Goal: Information Seeking & Learning: Learn about a topic

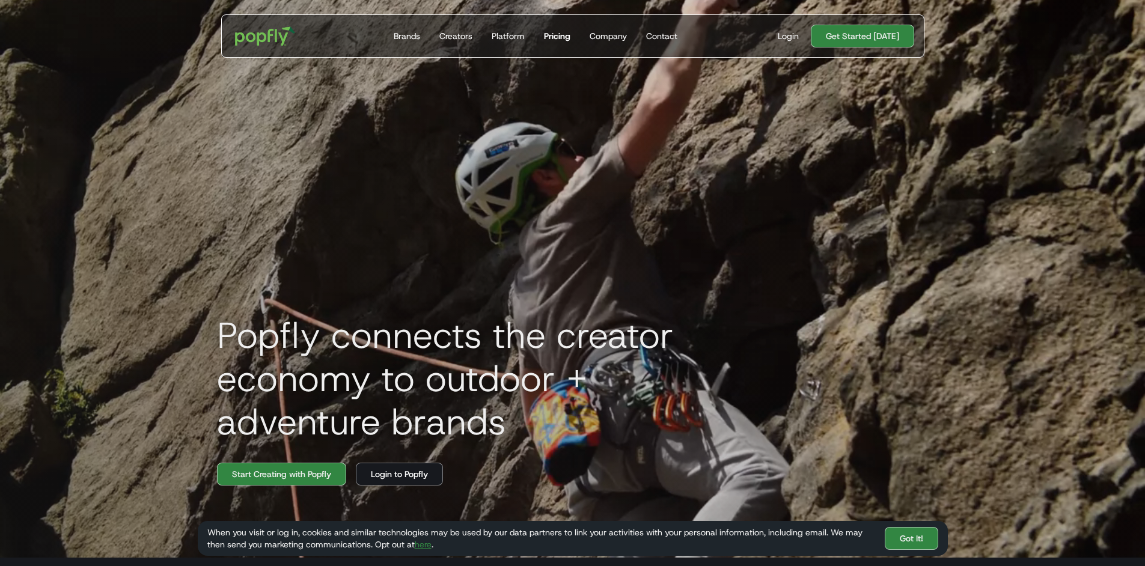
click at [560, 37] on div "Pricing" at bounding box center [557, 36] width 26 height 12
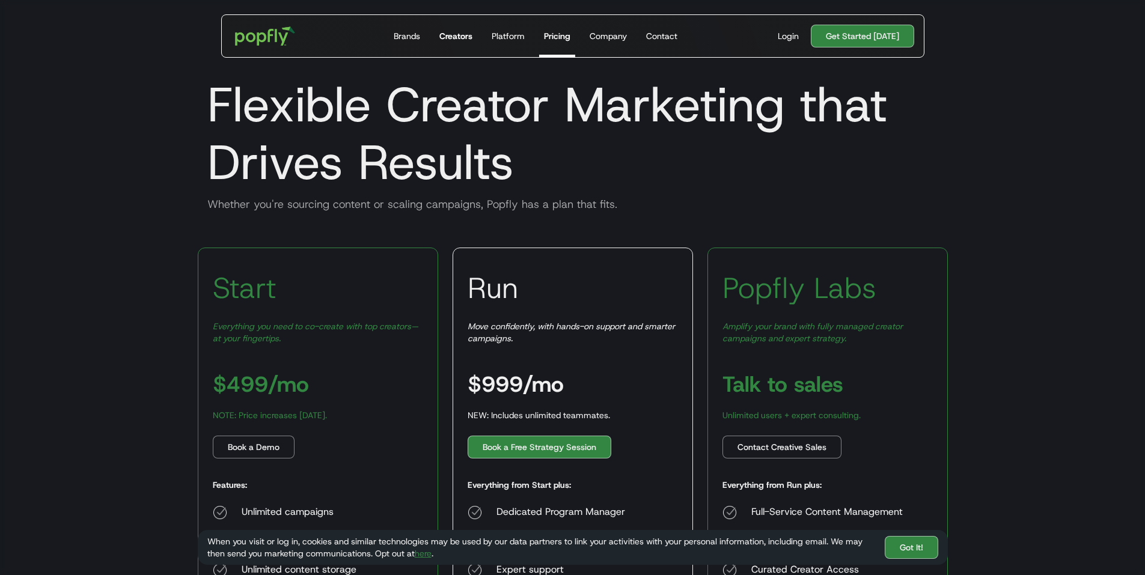
click at [456, 33] on div "Creators" at bounding box center [455, 36] width 33 height 12
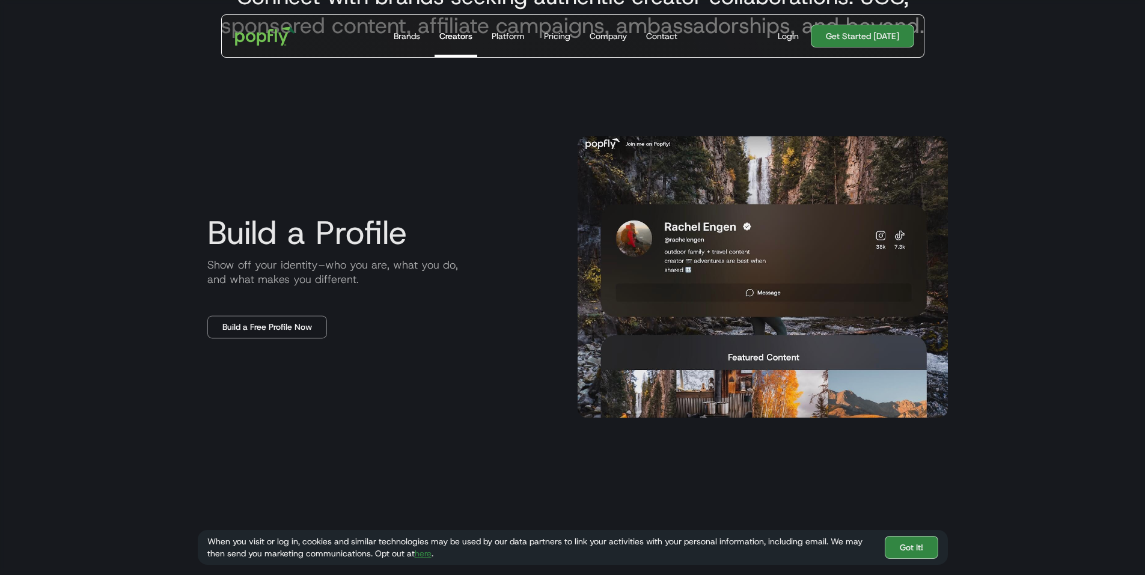
scroll to position [661, 0]
